Goal: Register for event/course

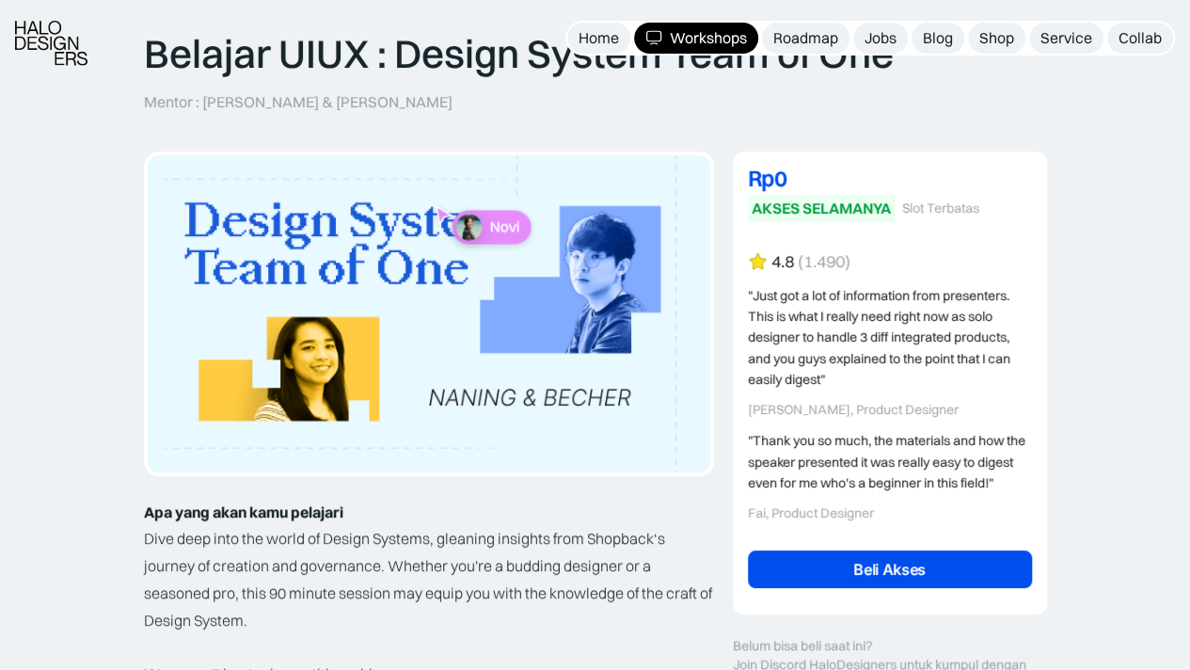
scroll to position [223, 0]
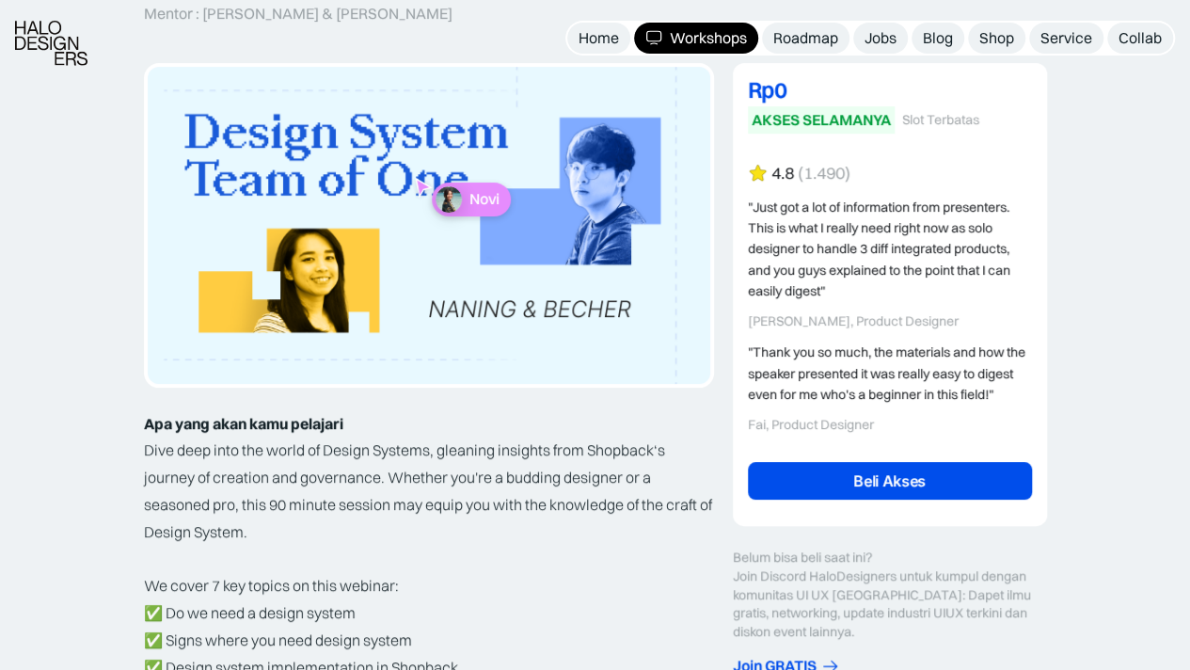
click at [820, 490] on link "Beli Akses" at bounding box center [890, 481] width 284 height 38
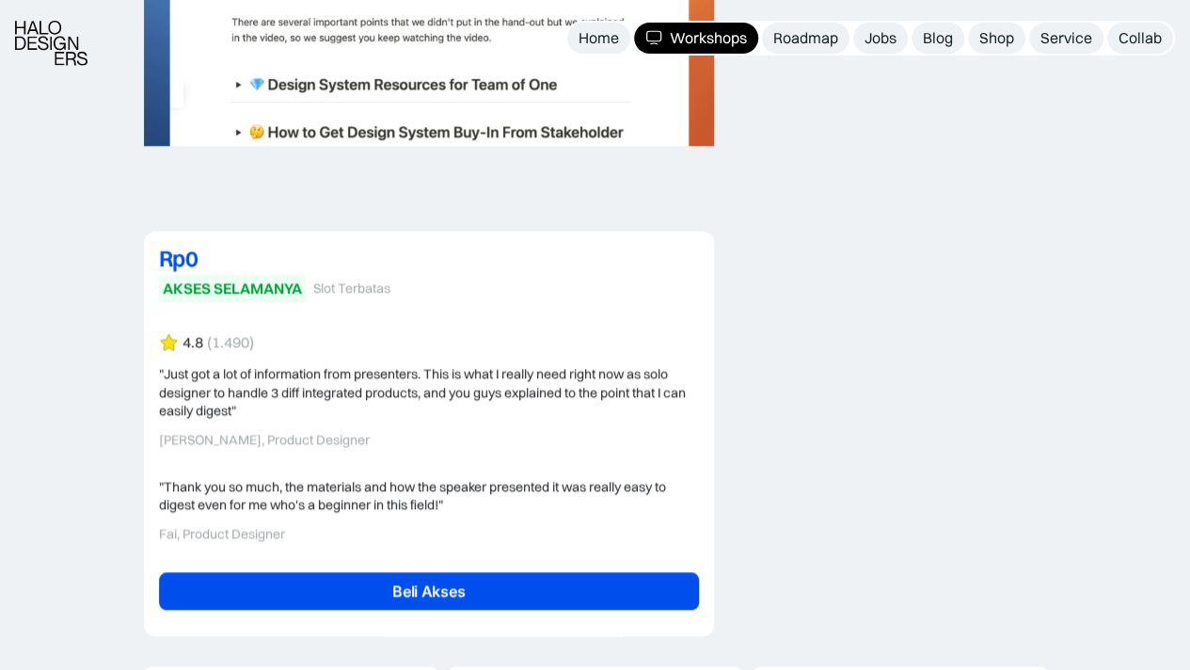
scroll to position [4562, 0]
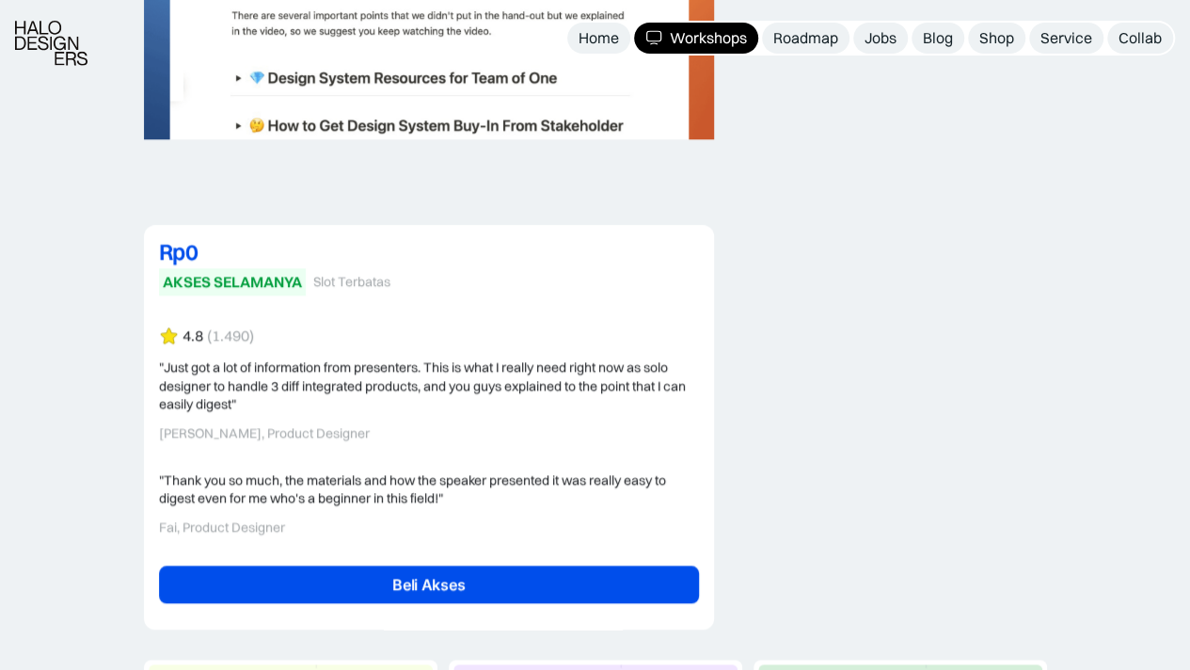
click at [563, 586] on link "Beli Akses" at bounding box center [429, 585] width 540 height 38
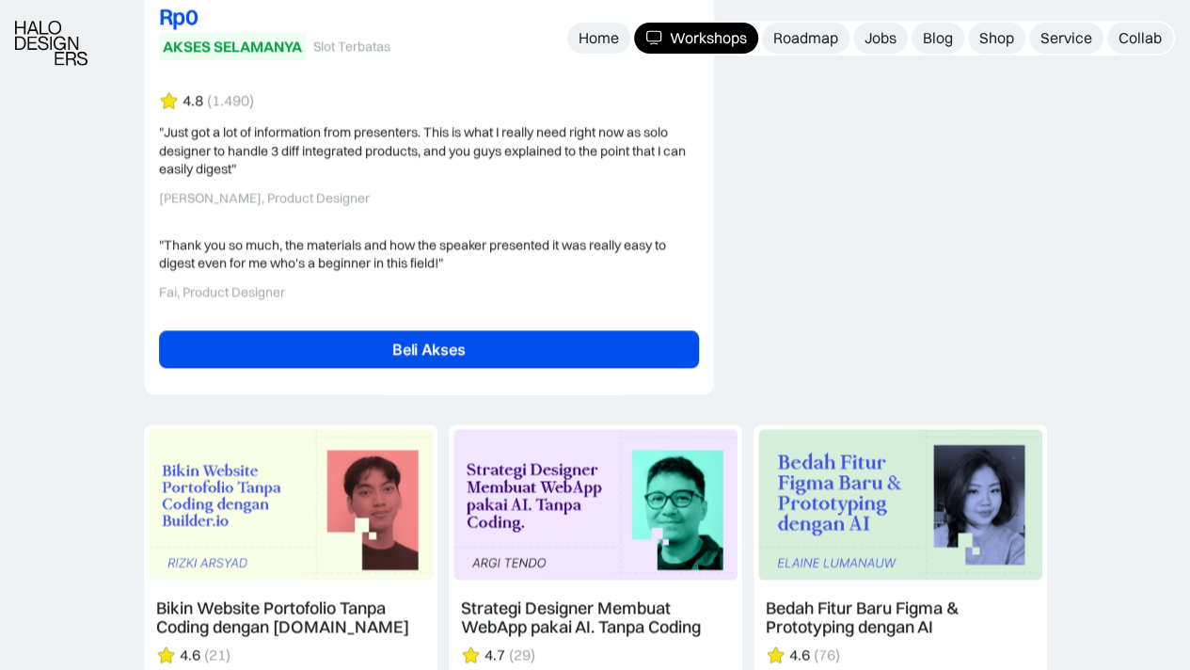
click at [335, 334] on link "Beli Akses" at bounding box center [429, 349] width 540 height 38
